Goal: Task Accomplishment & Management: Complete application form

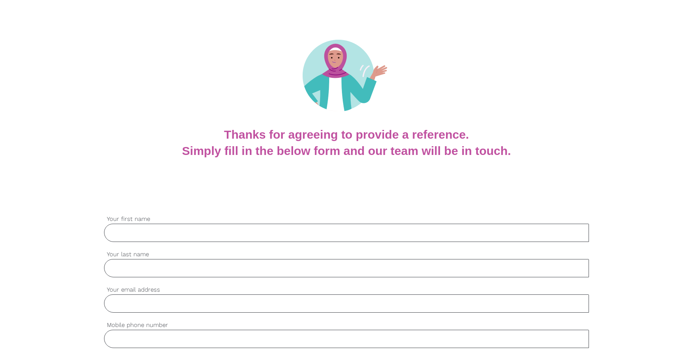
scroll to position [93, 0]
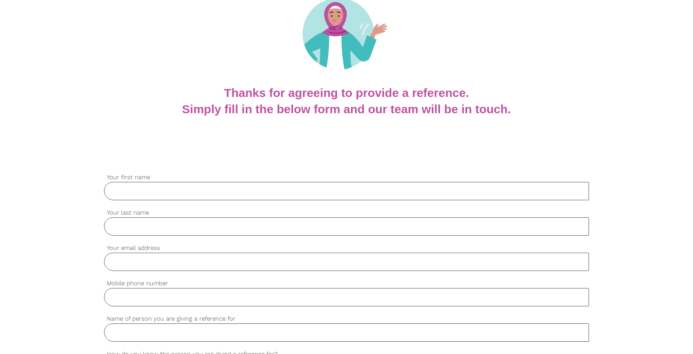
drag, startPoint x: 197, startPoint y: 190, endPoint x: 191, endPoint y: 187, distance: 6.4
click at [197, 189] on input "Your first name" at bounding box center [346, 191] width 485 height 18
type input "Markorios"
type input "[PERSON_NAME]"
type input "[EMAIL_ADDRESS][PERSON_NAME][DOMAIN_NAME]"
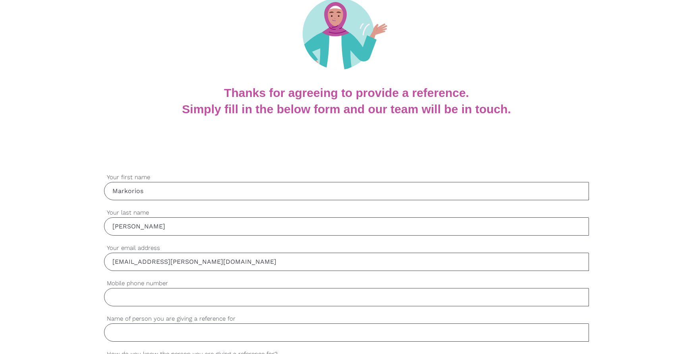
type input "0422602601"
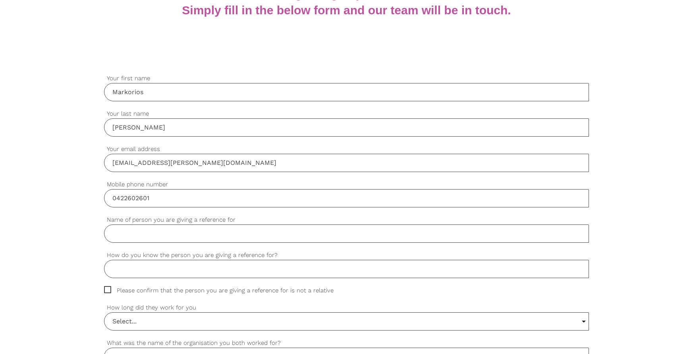
scroll to position [192, 0]
click at [170, 235] on input "Name of person you are giving a reference for" at bounding box center [346, 233] width 485 height 18
type input "[PERSON_NAME]"
type input "P"
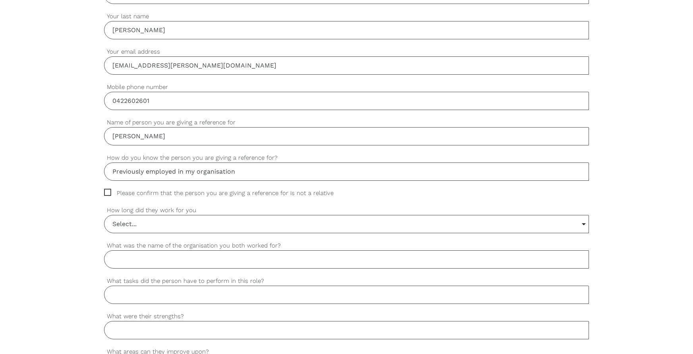
scroll to position [306, 0]
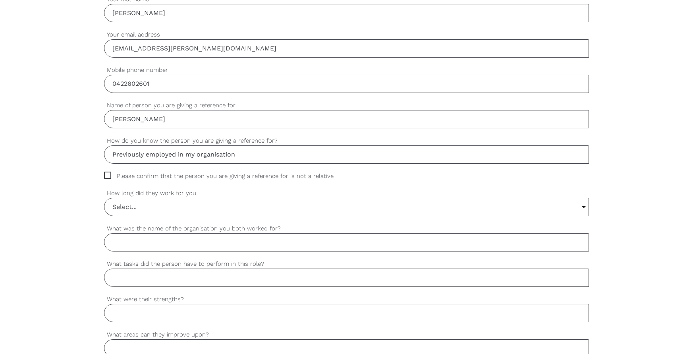
type input "Previously employed in my organisation"
click at [110, 173] on span "Please confirm that the person you are giving a reference for is not a relative" at bounding box center [226, 176] width 245 height 9
click at [109, 173] on input "Please confirm that the person you are giving a reference for is not a relative" at bounding box center [106, 174] width 5 height 5
checkbox input "true"
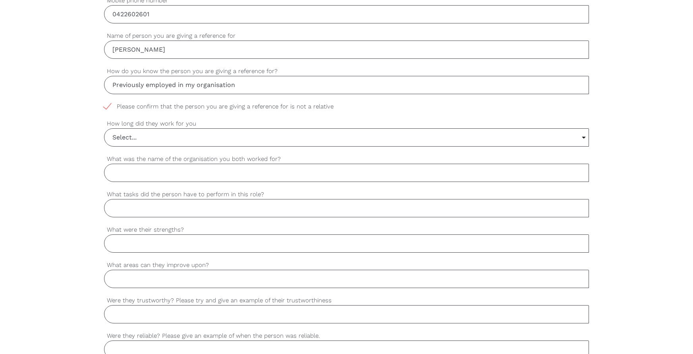
scroll to position [376, 0]
click at [137, 139] on input "Select..." at bounding box center [346, 136] width 484 height 17
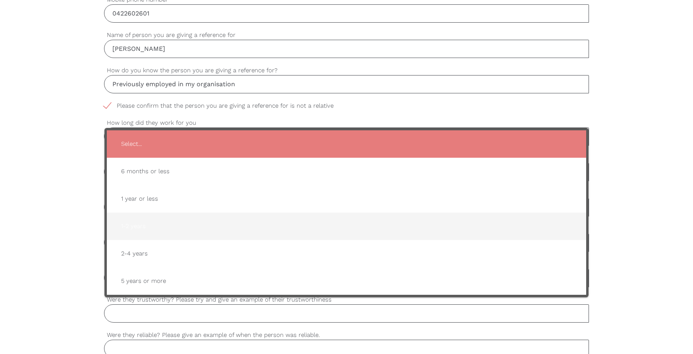
click at [139, 228] on span "1-2 years" at bounding box center [347, 225] width 464 height 19
type input "1-2 years"
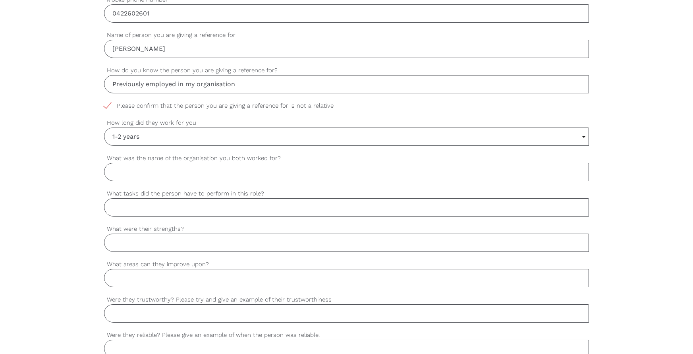
click at [132, 171] on input "What was the name of the organisation you both worked for?" at bounding box center [346, 172] width 485 height 18
type input "Chemist Outlet Rockdale"
type input "Pharmacy Assistance and all items pertaining to this within a retail pharmacy"
click at [118, 246] on input "What were their strengths?" at bounding box center [346, 242] width 485 height 18
type input "P"
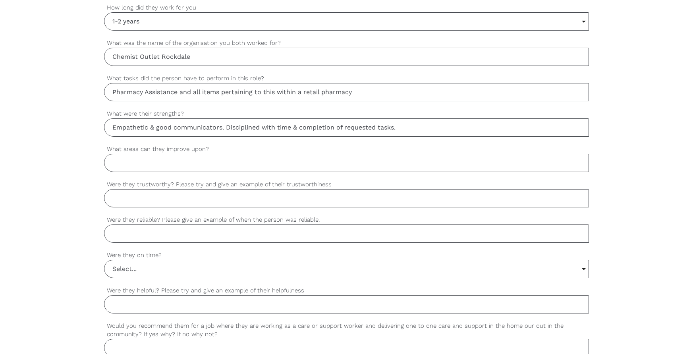
scroll to position [507, 0]
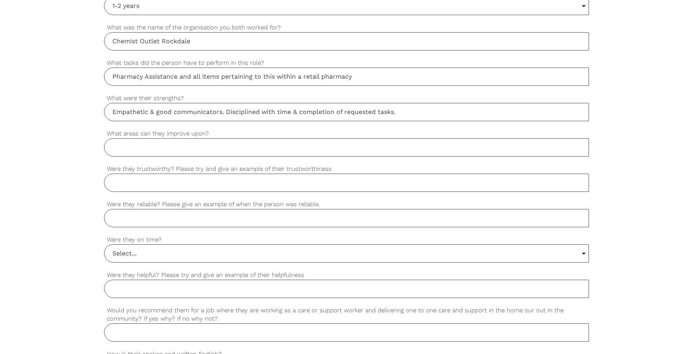
type input "Empathetic & good communicators. Disciplined with time & completion of requeste…"
click at [174, 147] on input "What areas can they improve upon?" at bounding box center [346, 147] width 485 height 18
type input "Interest in further growth opportunities"
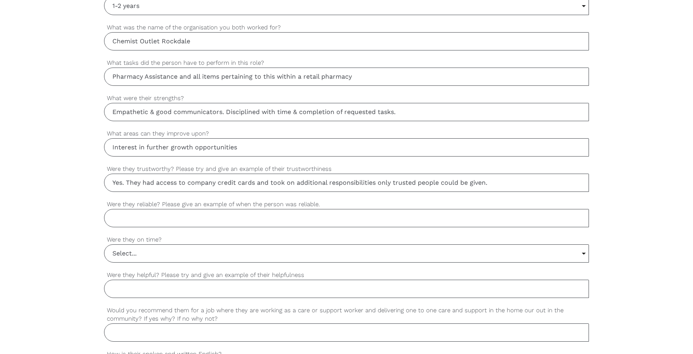
type input "Yes. They had access to company credit cards and took on additional responsibil…"
click at [154, 220] on input "Were they reliable? Please give an example of when the person was reliable." at bounding box center [346, 218] width 485 height 18
type input "Yes. Full attendance and there when needed additionally."
click at [133, 251] on input "Select..." at bounding box center [346, 253] width 484 height 17
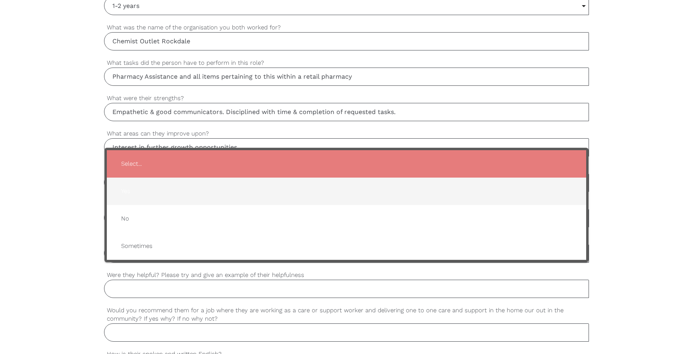
click at [133, 189] on span "Yes" at bounding box center [347, 190] width 464 height 19
type input "Yes"
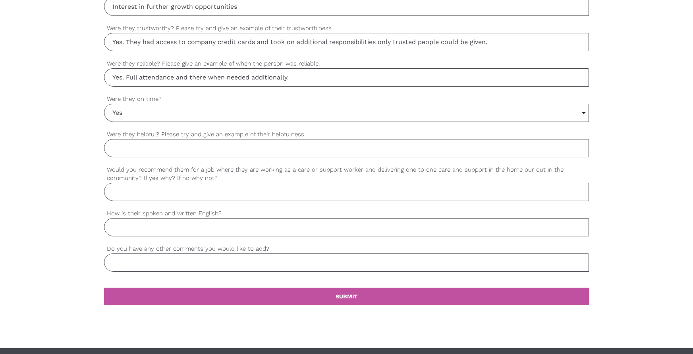
scroll to position [647, 0]
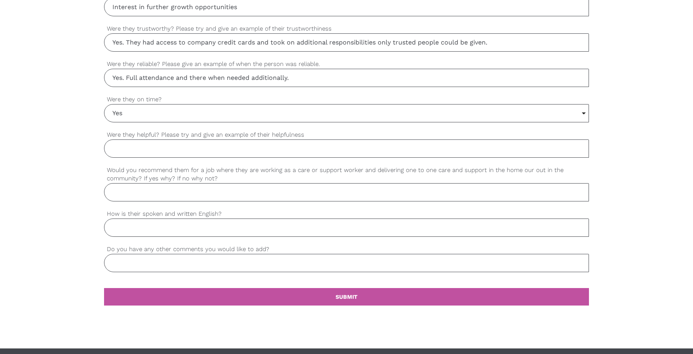
click at [143, 146] on input "Were they helpful? Please try and give an example of their helpfulness" at bounding box center [346, 148] width 485 height 18
type input "Yes."
click at [158, 192] on input "Would you recommend them for a job where they are working as a care or support …" at bounding box center [346, 192] width 485 height 18
type input "Yes - it makes sense that a caring person would do well in a role such as this."
click at [150, 227] on input "How is their spoken and written English?" at bounding box center [346, 227] width 485 height 18
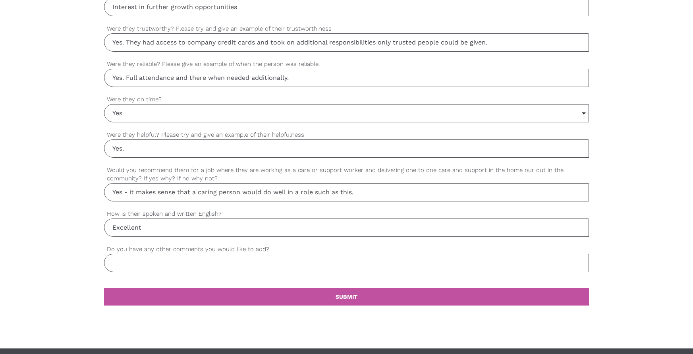
type input "Excellent"
click at [139, 259] on input "Do you have any other comments you would like to add?" at bounding box center [346, 263] width 485 height 18
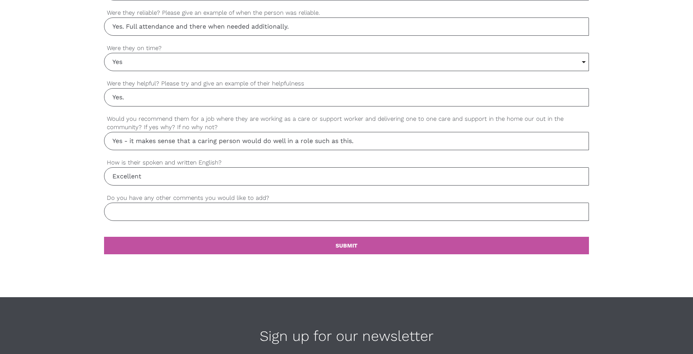
scroll to position [699, 0]
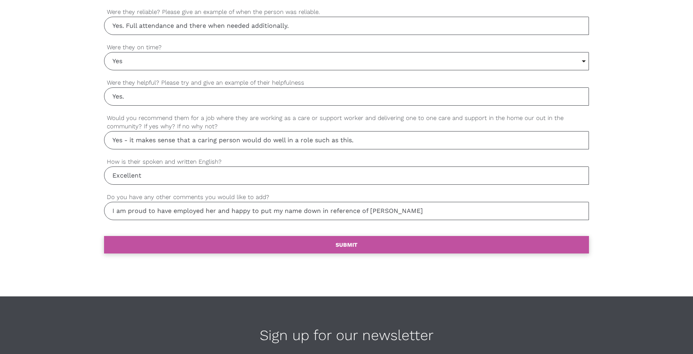
type input "I am proud to have employed her and happy to put my name down in reference of […"
click at [350, 241] on link "settings SUBMIT" at bounding box center [346, 244] width 485 height 17
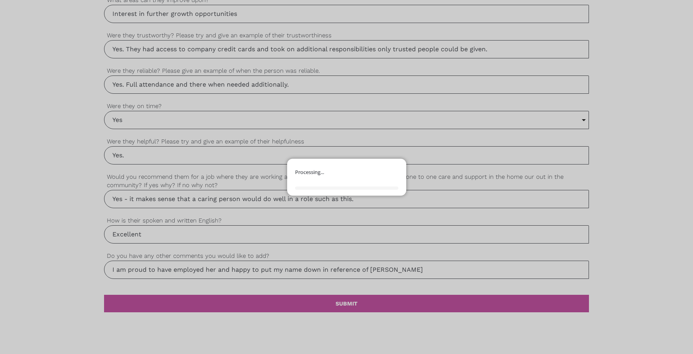
scroll to position [640, 0]
